Goal: Task Accomplishment & Management: Use online tool/utility

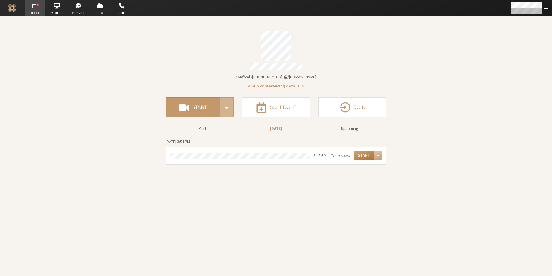
click at [362, 153] on button "Start" at bounding box center [364, 155] width 20 height 9
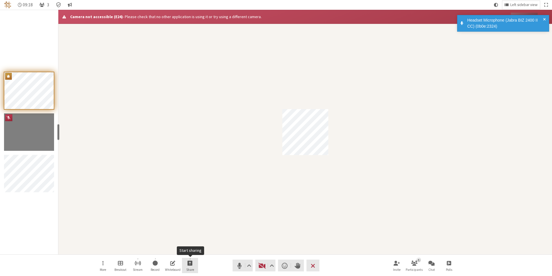
click at [190, 264] on span "Start sharing" at bounding box center [189, 262] width 5 height 7
click at [188, 251] on span "Share my screen" at bounding box center [195, 250] width 42 height 4
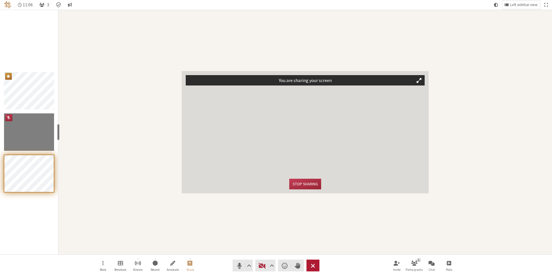
click at [312, 265] on span "End or leave meeting" at bounding box center [313, 265] width 4 height 8
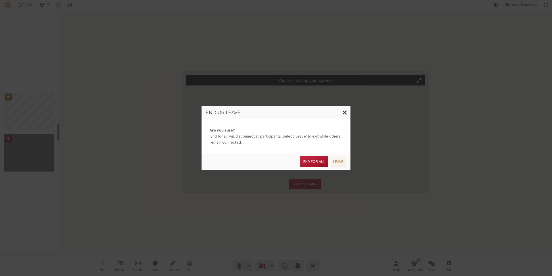
click at [310, 164] on button "End for all" at bounding box center [314, 161] width 28 height 11
